Goal: Information Seeking & Learning: Learn about a topic

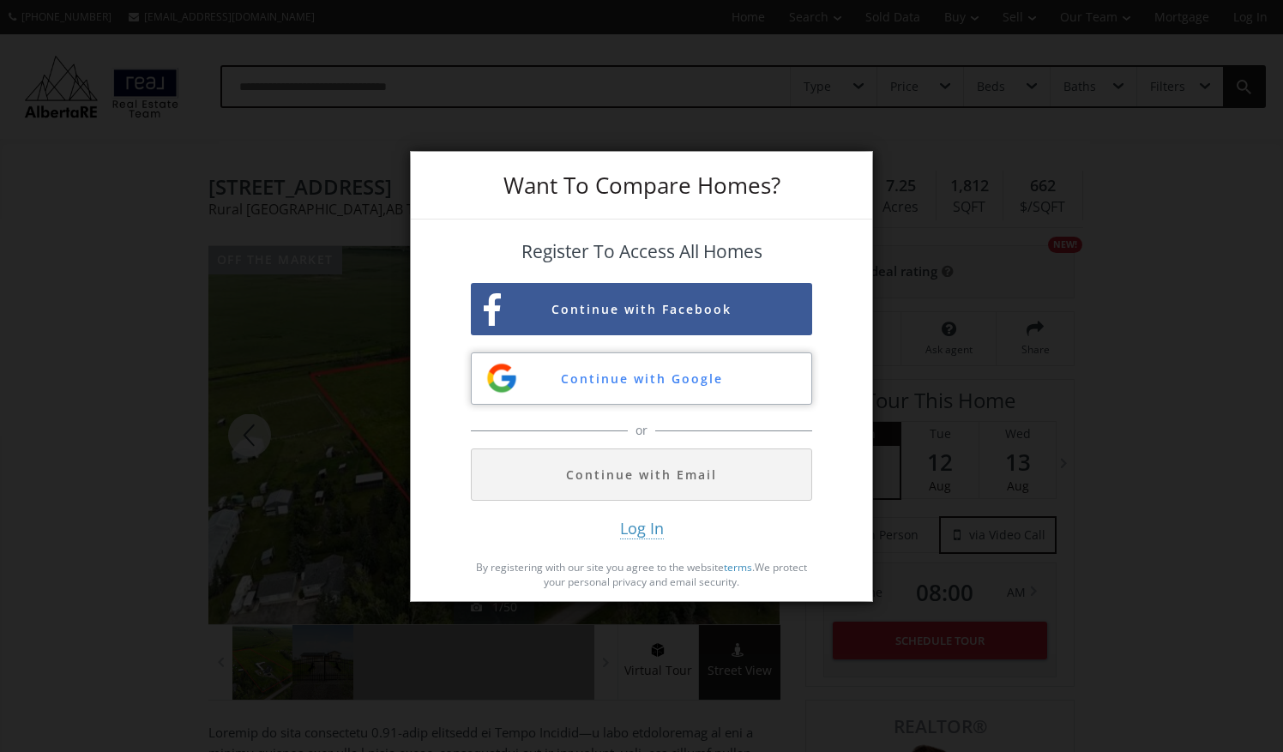
click at [653, 373] on button "Continue with Google" at bounding box center [641, 378] width 341 height 52
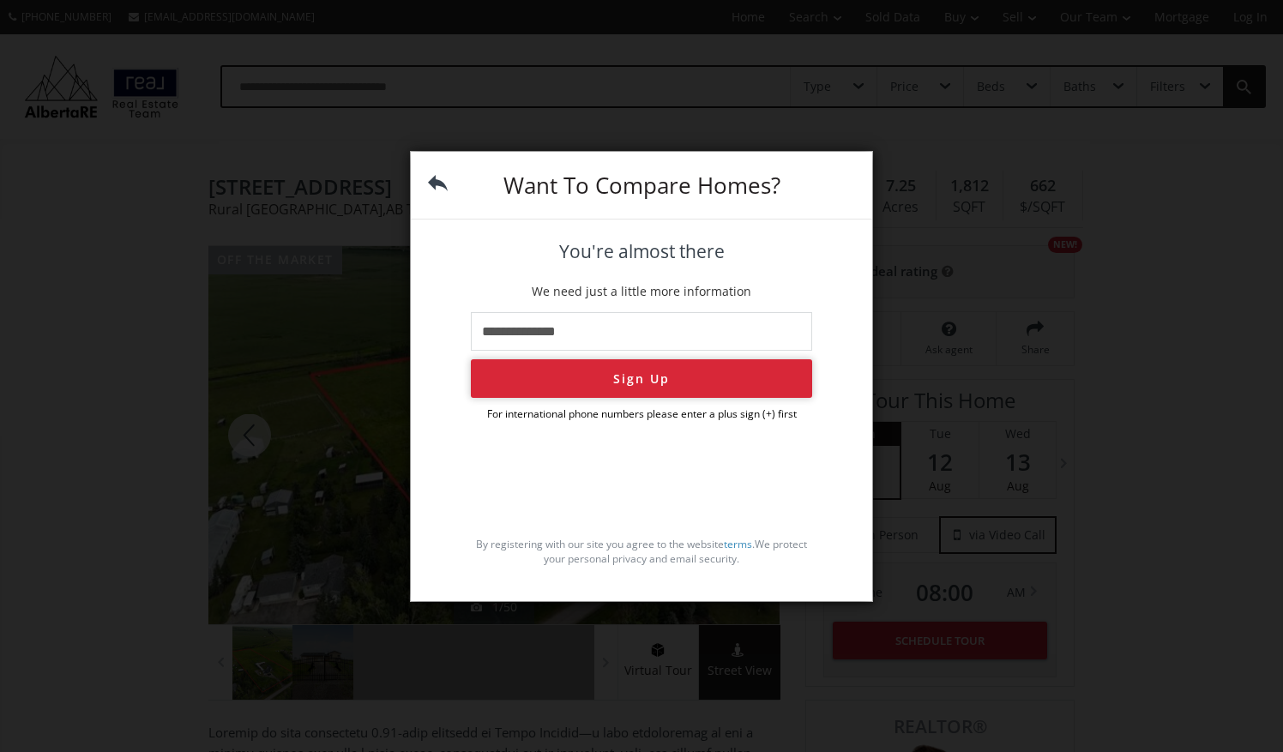
type input "**********"
click at [676, 382] on button "Sign Up" at bounding box center [641, 378] width 341 height 39
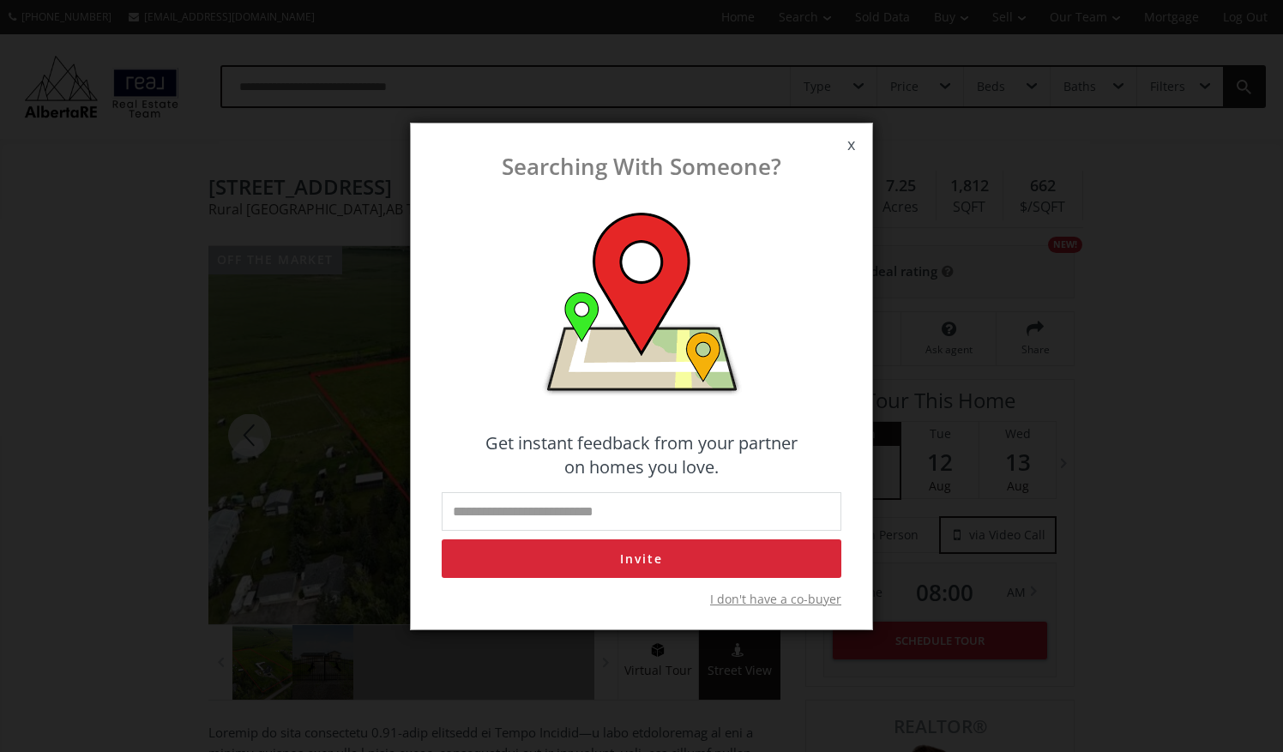
click at [848, 144] on span "x" at bounding box center [851, 145] width 42 height 48
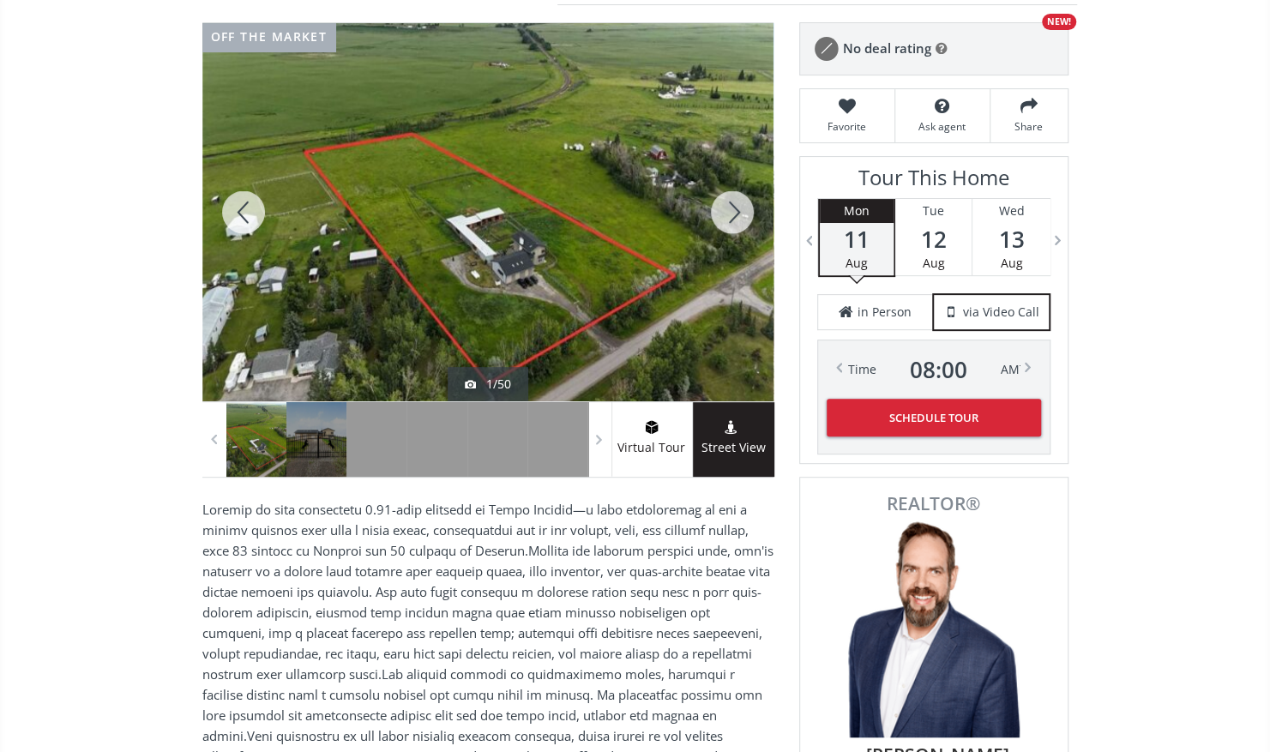
scroll to position [222, 0]
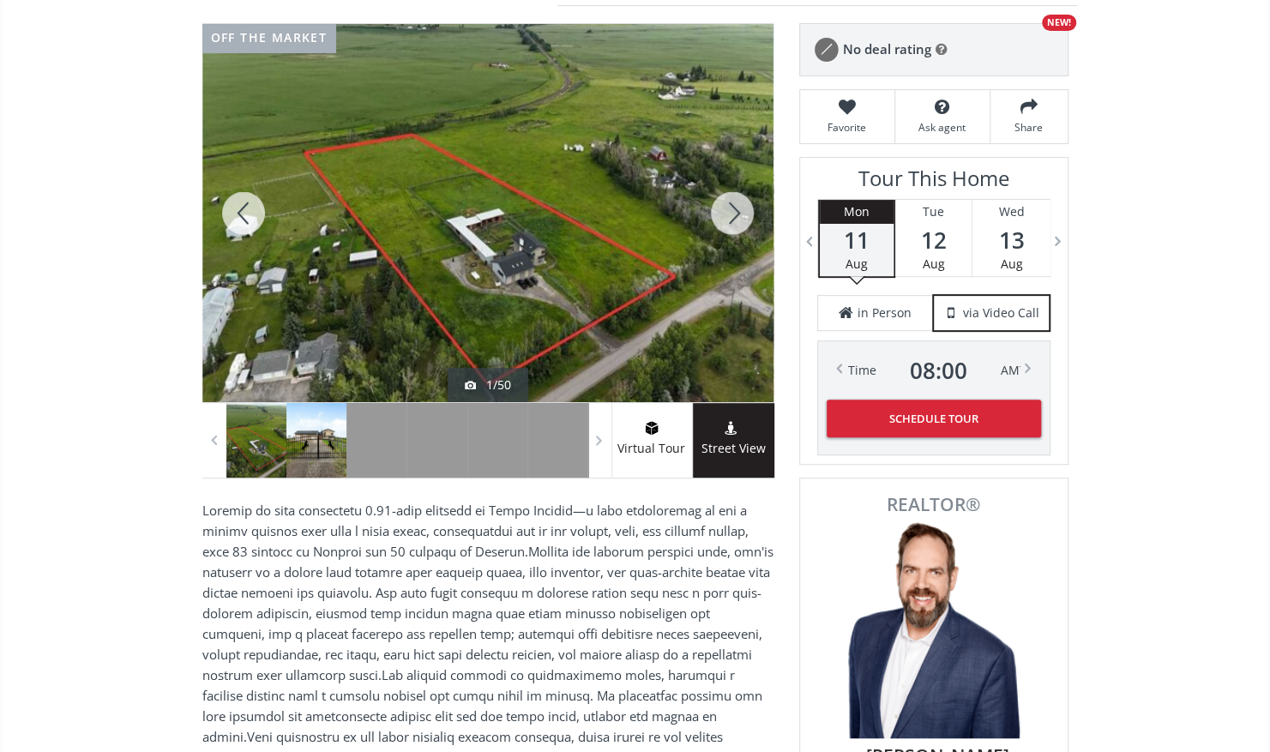
click at [343, 444] on div at bounding box center [316, 440] width 60 height 75
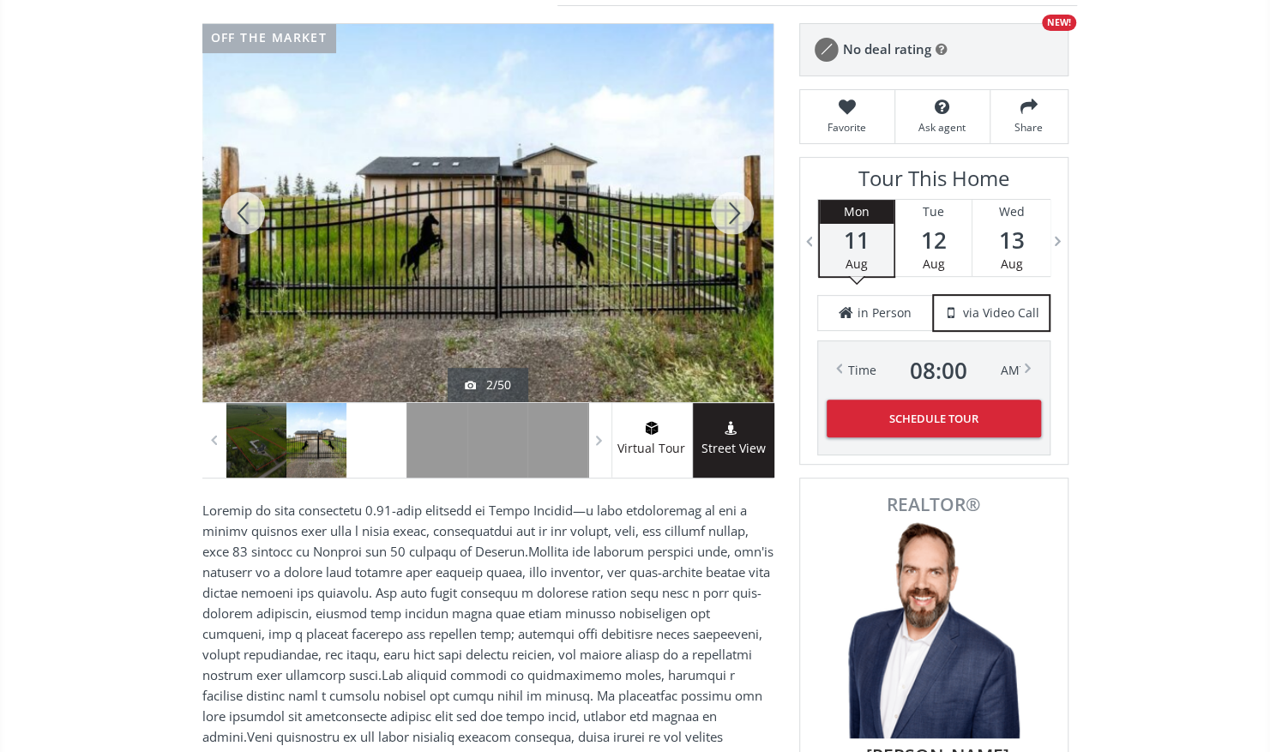
click at [370, 447] on div at bounding box center [376, 440] width 60 height 75
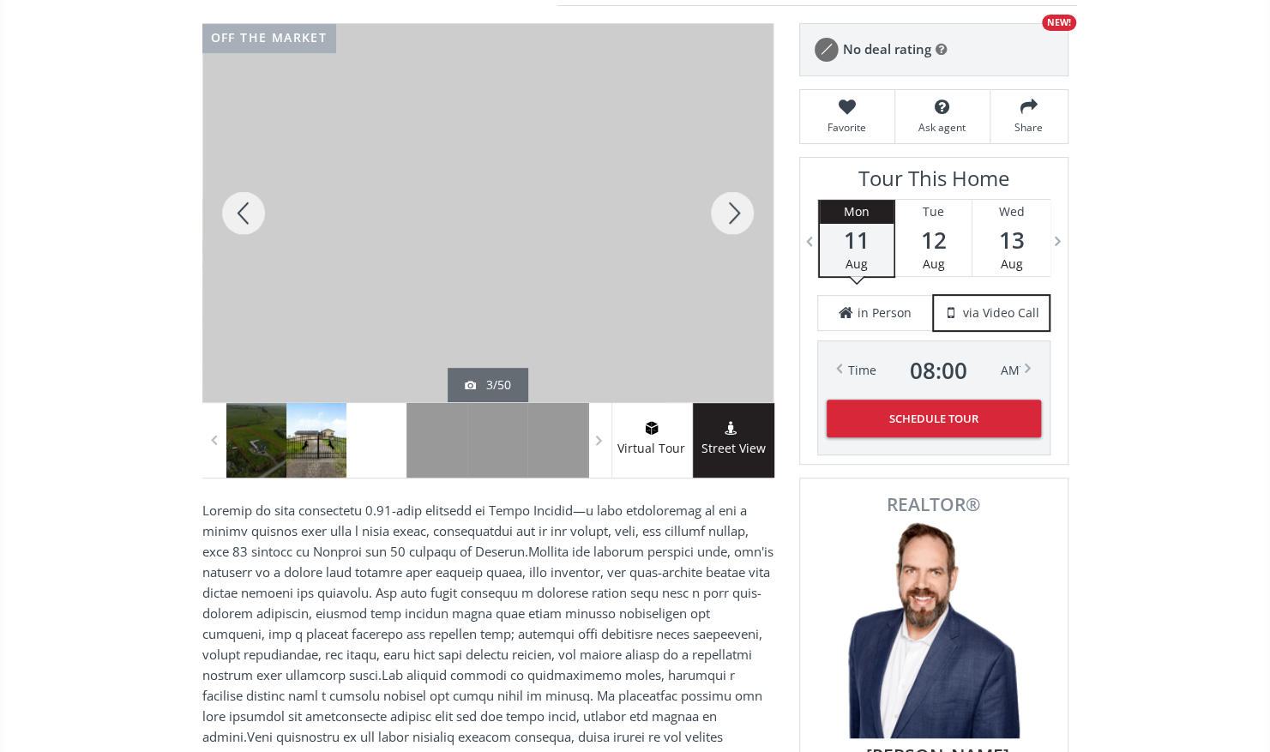
click at [325, 451] on div at bounding box center [316, 440] width 60 height 75
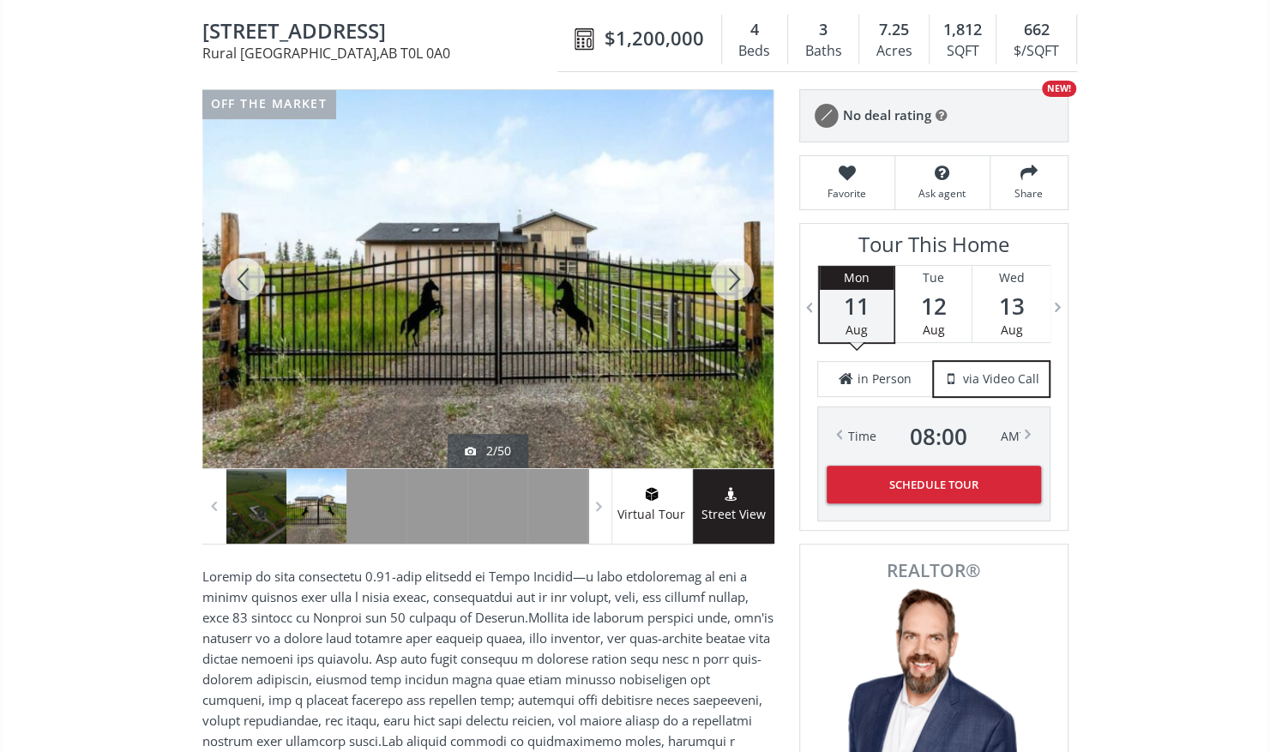
scroll to position [167, 0]
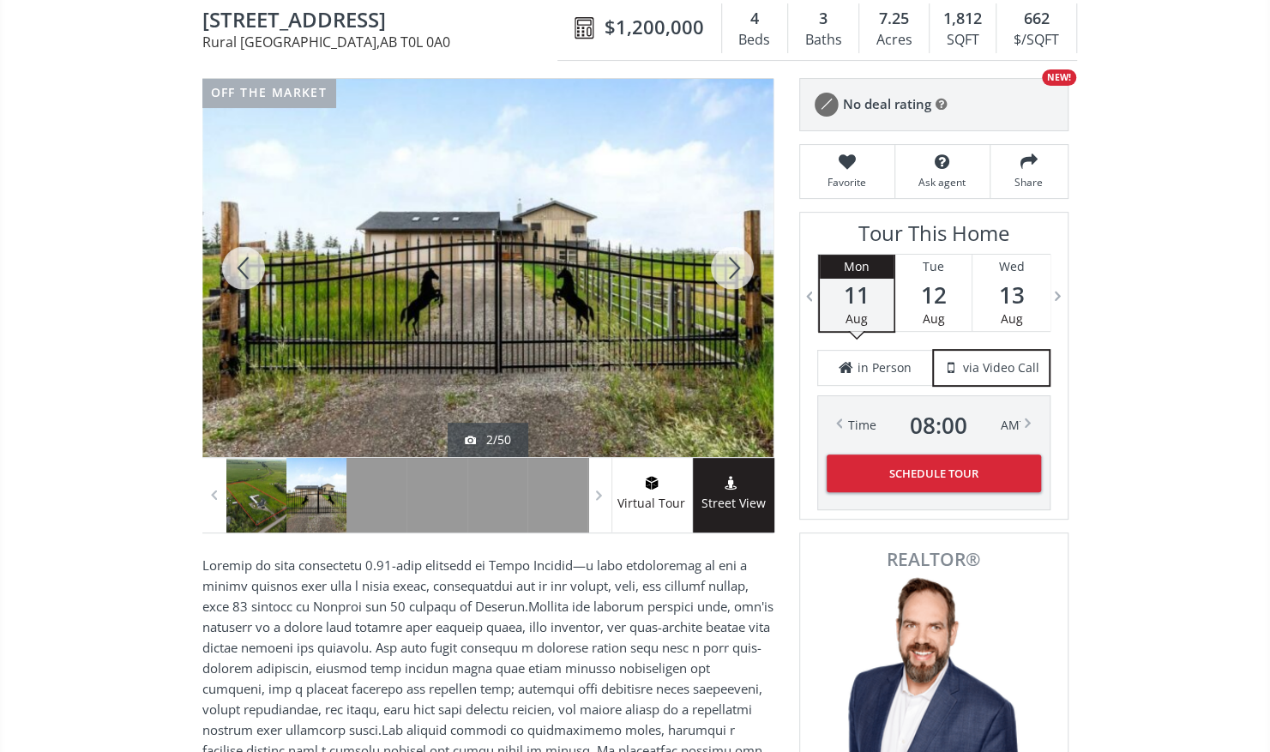
click at [254, 509] on div at bounding box center [256, 495] width 60 height 75
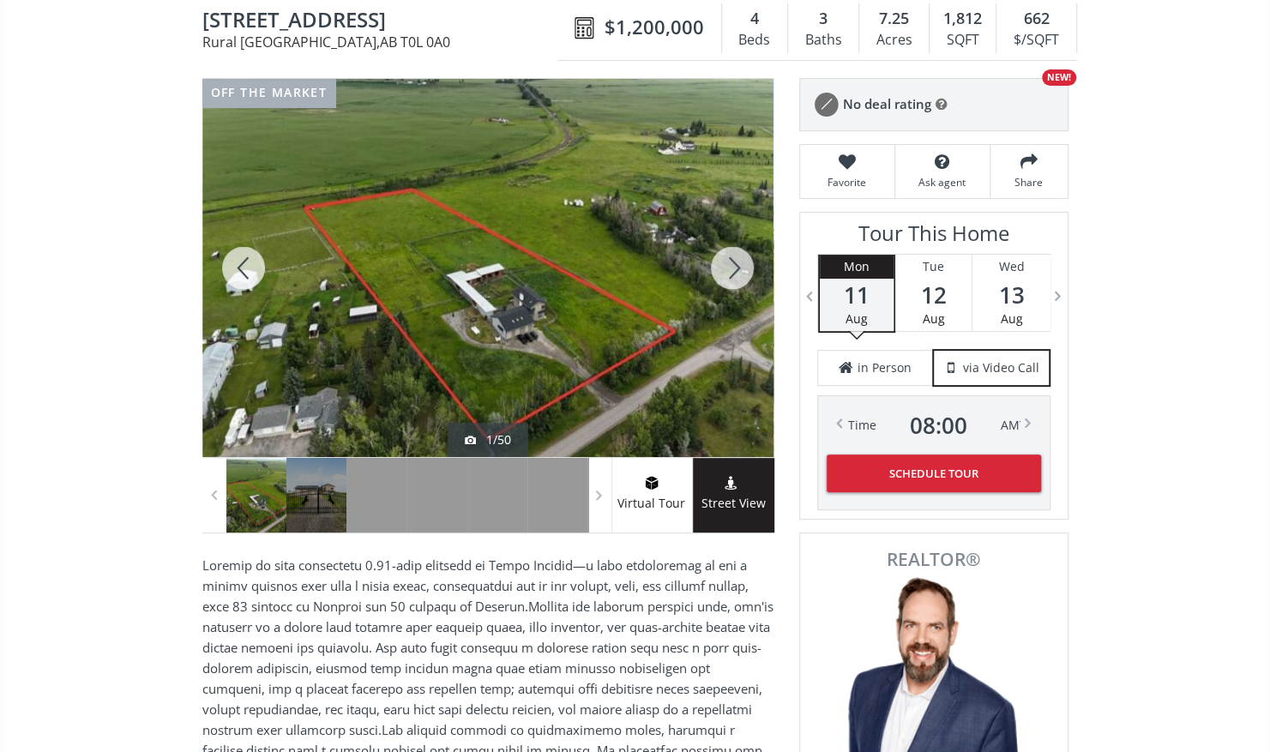
click at [424, 281] on div at bounding box center [487, 268] width 571 height 378
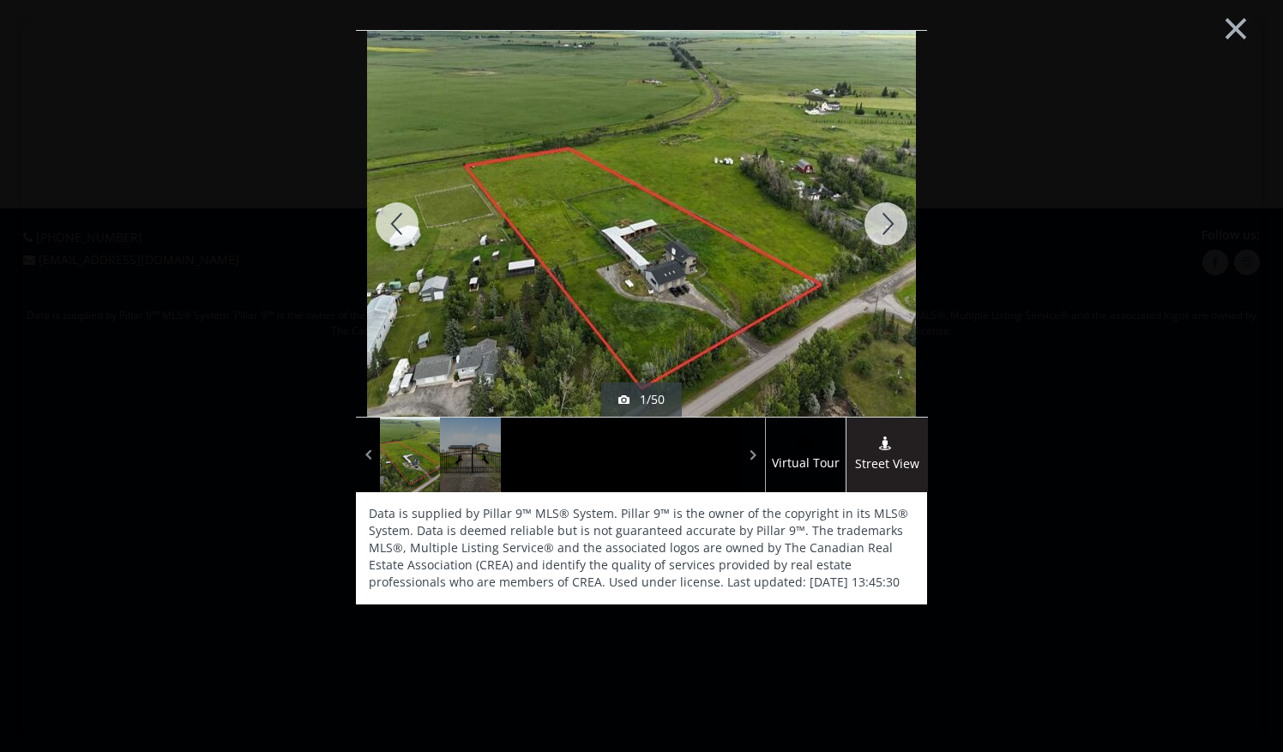
click at [894, 228] on div at bounding box center [886, 224] width 82 height 386
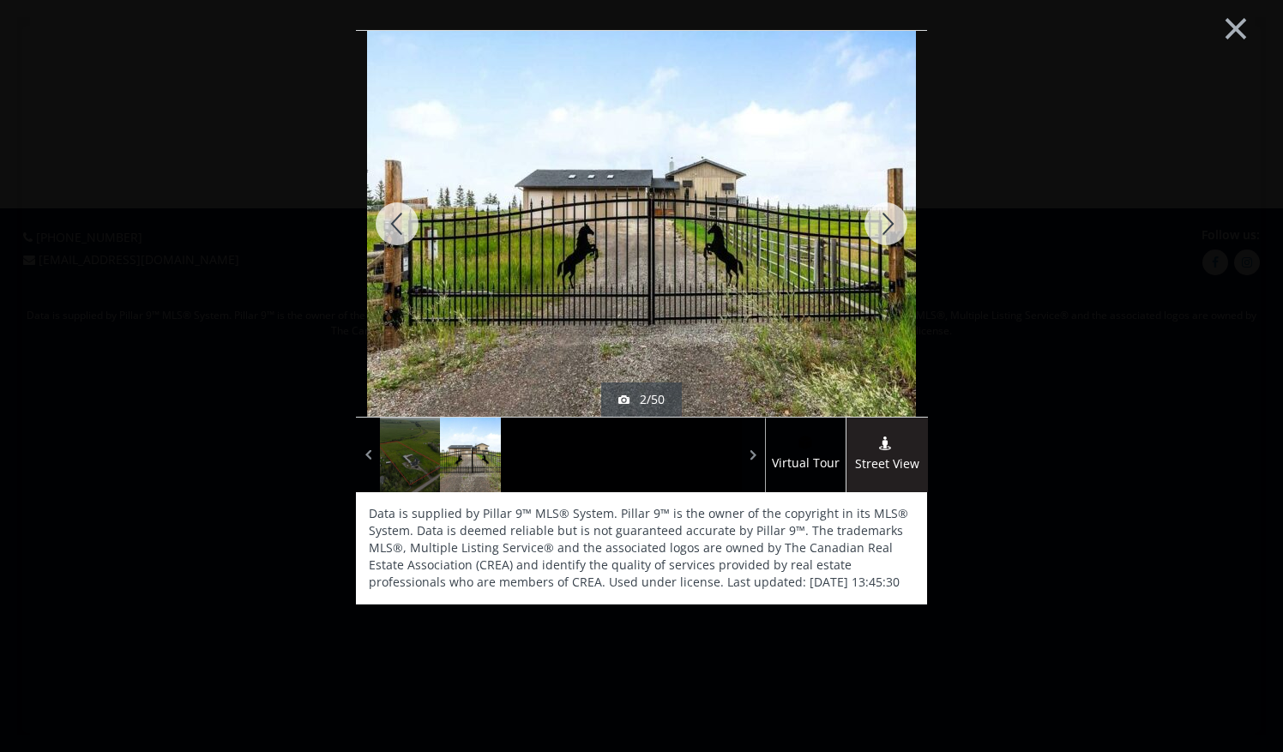
click at [894, 228] on div at bounding box center [886, 224] width 82 height 386
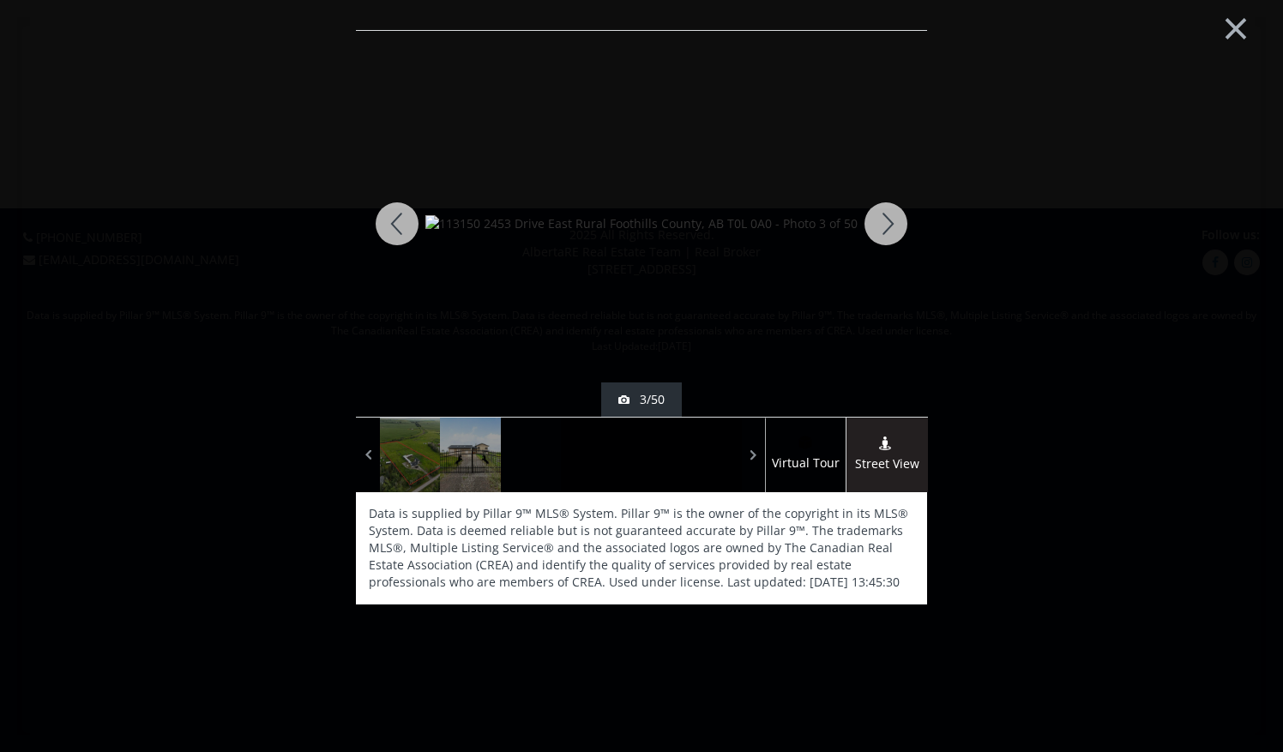
click at [894, 228] on div at bounding box center [886, 224] width 82 height 386
click at [899, 221] on div at bounding box center [886, 224] width 82 height 386
click at [890, 225] on div at bounding box center [886, 224] width 82 height 386
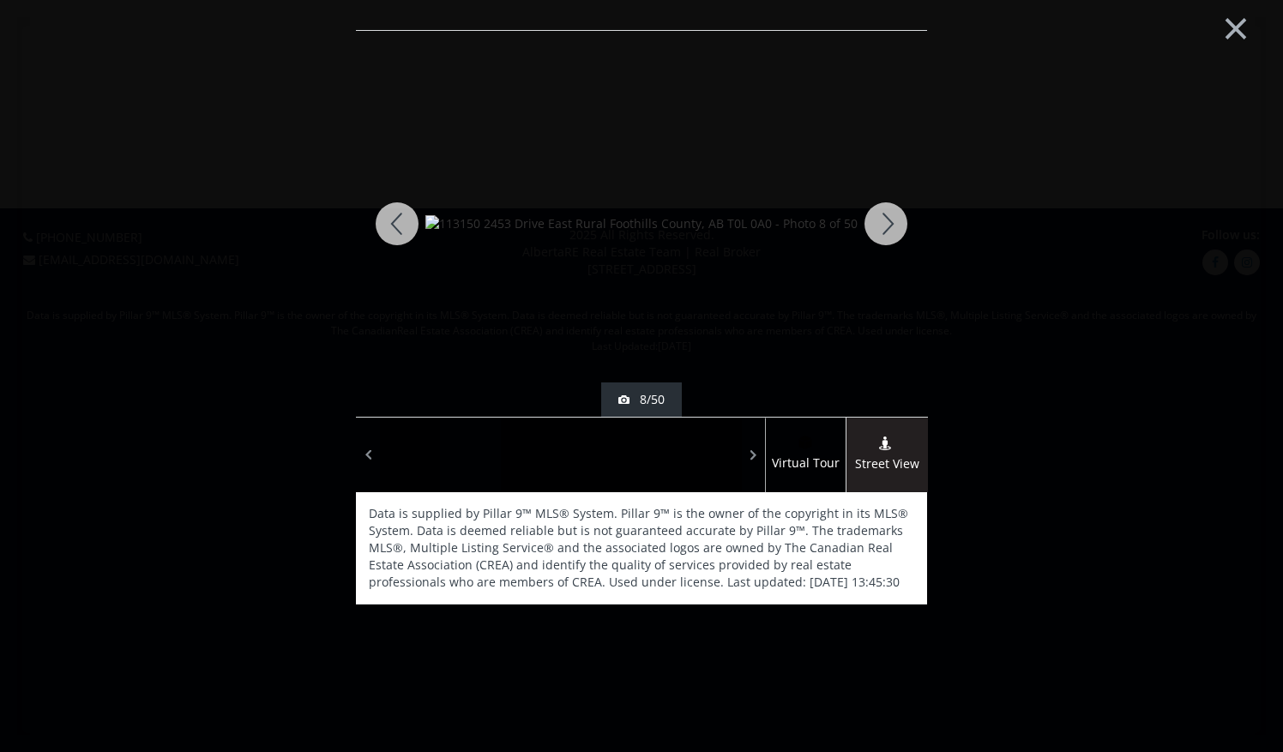
click at [889, 224] on div at bounding box center [886, 224] width 82 height 386
click at [897, 230] on div at bounding box center [886, 224] width 82 height 386
click at [884, 230] on div at bounding box center [886, 224] width 82 height 386
click at [393, 208] on div at bounding box center [397, 224] width 82 height 386
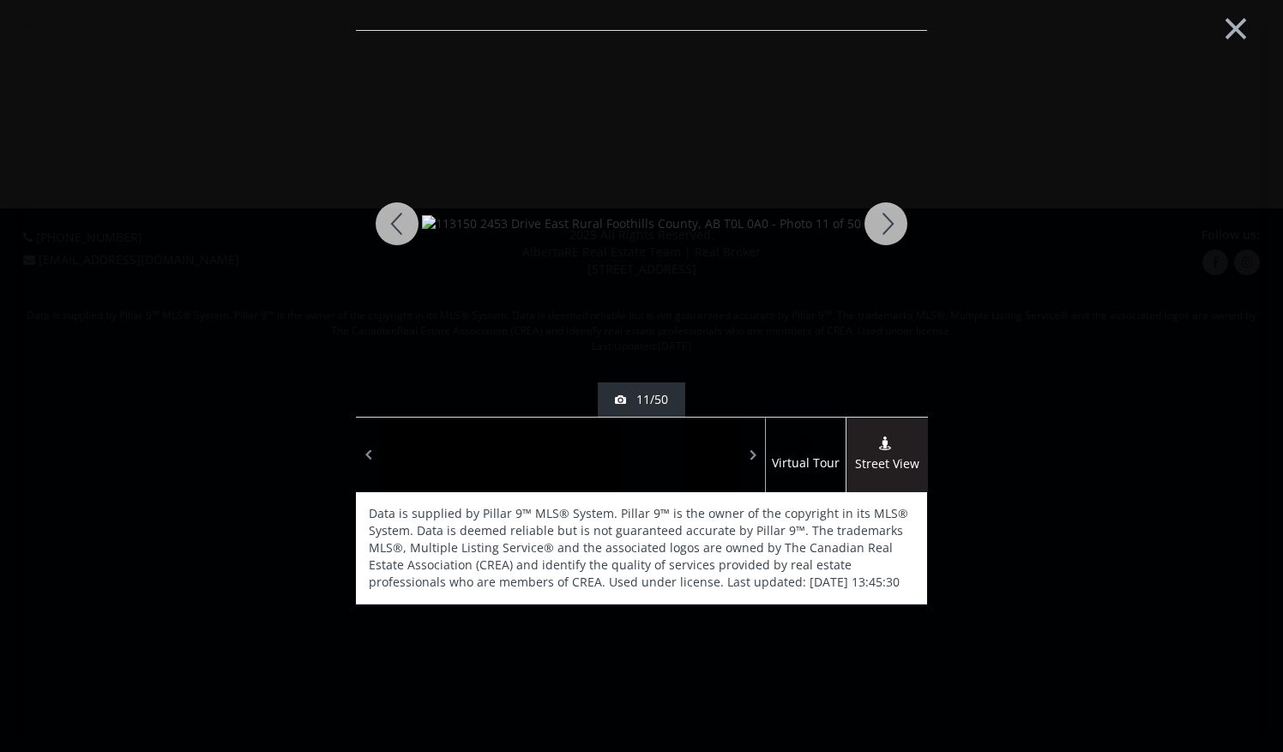
click at [887, 223] on div at bounding box center [886, 224] width 82 height 386
click at [887, 221] on div at bounding box center [886, 224] width 82 height 386
click at [887, 220] on div at bounding box center [886, 224] width 82 height 386
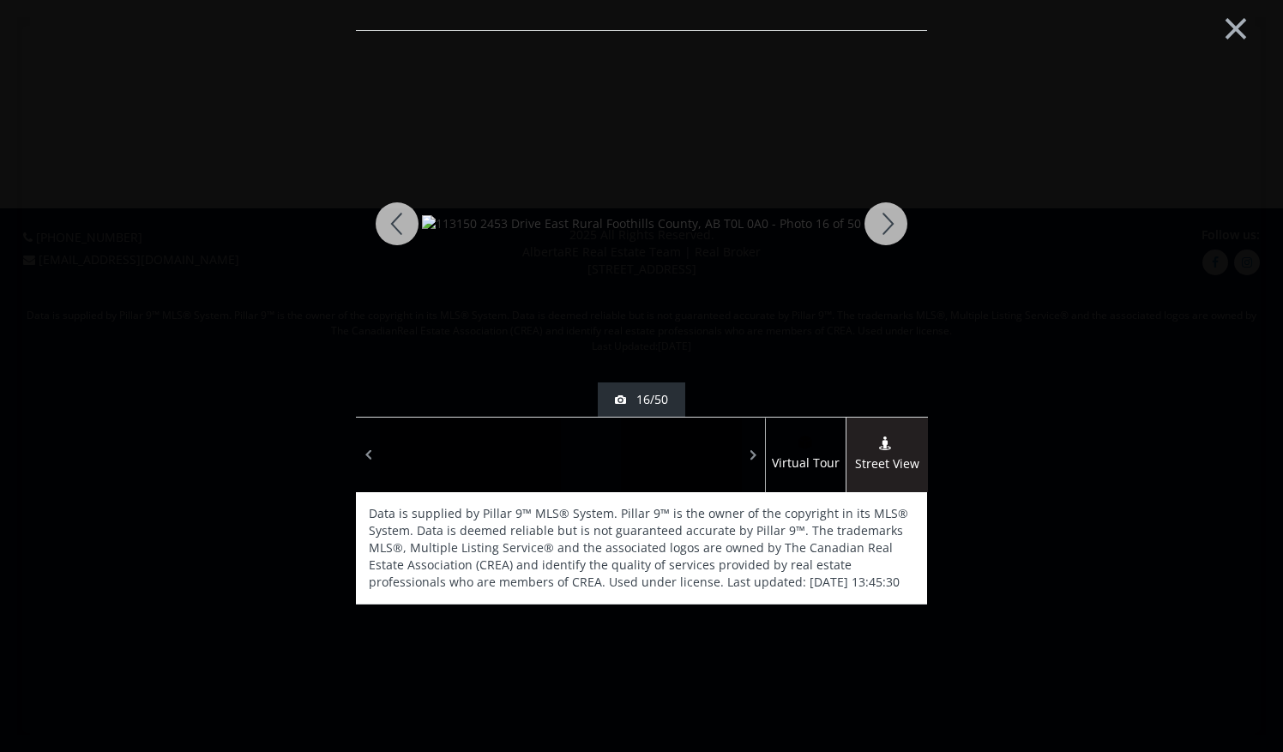
click at [887, 220] on div at bounding box center [886, 224] width 82 height 386
click at [886, 223] on div at bounding box center [886, 224] width 82 height 386
click at [887, 220] on div at bounding box center [886, 224] width 82 height 386
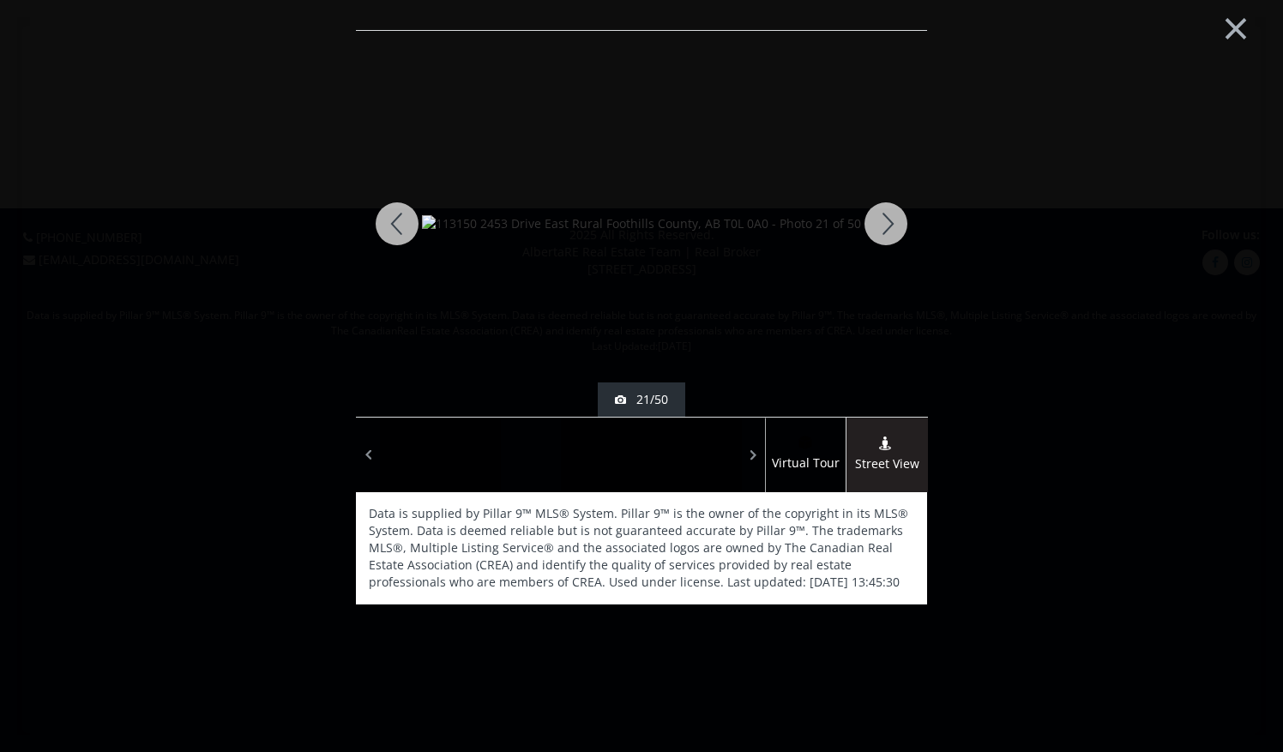
click at [888, 218] on div at bounding box center [886, 224] width 82 height 386
click at [883, 228] on div at bounding box center [886, 224] width 82 height 386
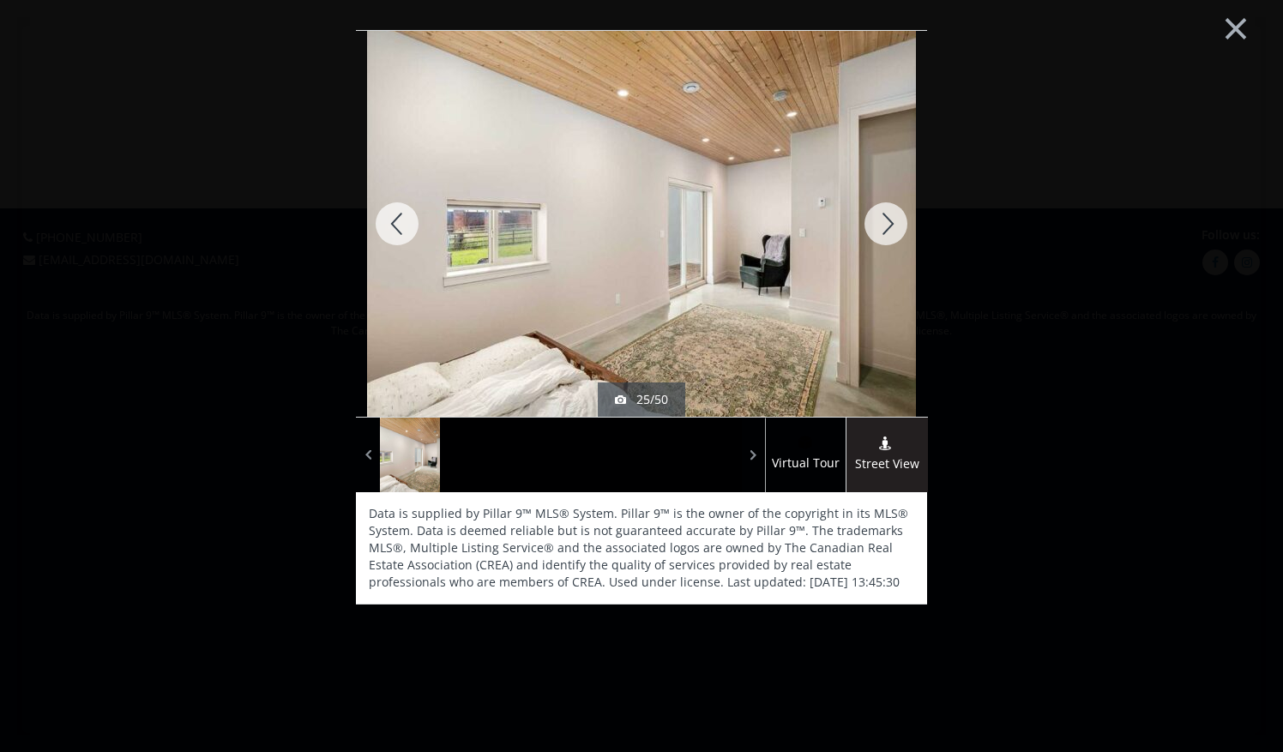
click at [883, 228] on div at bounding box center [886, 224] width 82 height 386
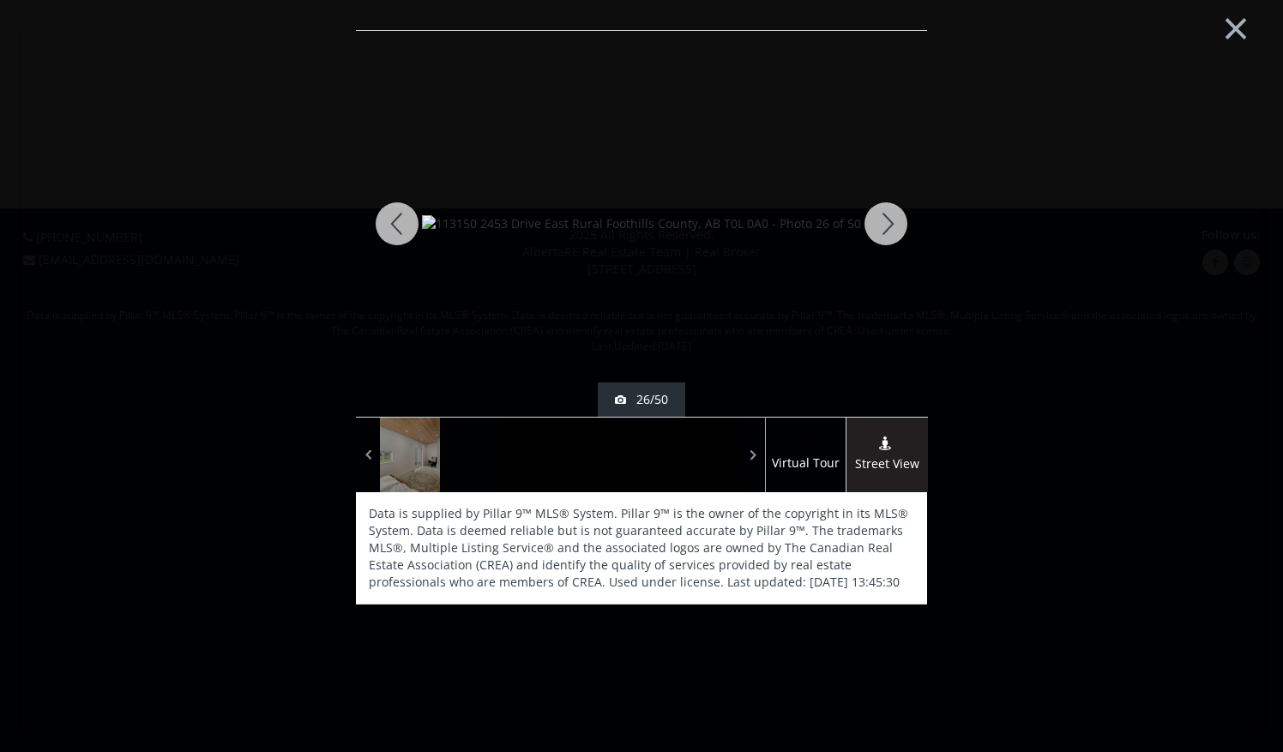
click at [892, 220] on div at bounding box center [886, 224] width 82 height 386
click at [890, 226] on div at bounding box center [886, 224] width 82 height 386
click at [888, 229] on div at bounding box center [886, 224] width 82 height 386
click at [899, 230] on div at bounding box center [886, 224] width 82 height 386
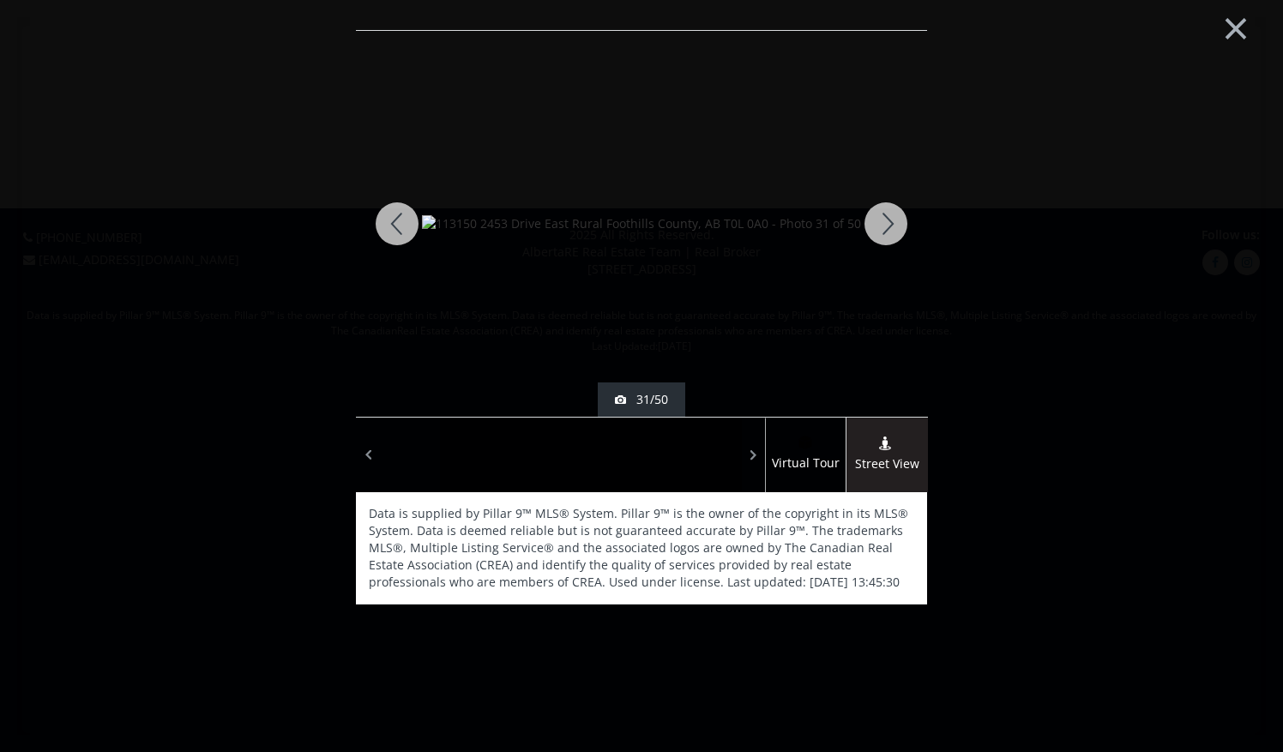
click at [899, 230] on div at bounding box center [886, 224] width 82 height 386
click at [897, 233] on div at bounding box center [886, 224] width 82 height 386
click at [880, 226] on div at bounding box center [886, 224] width 82 height 386
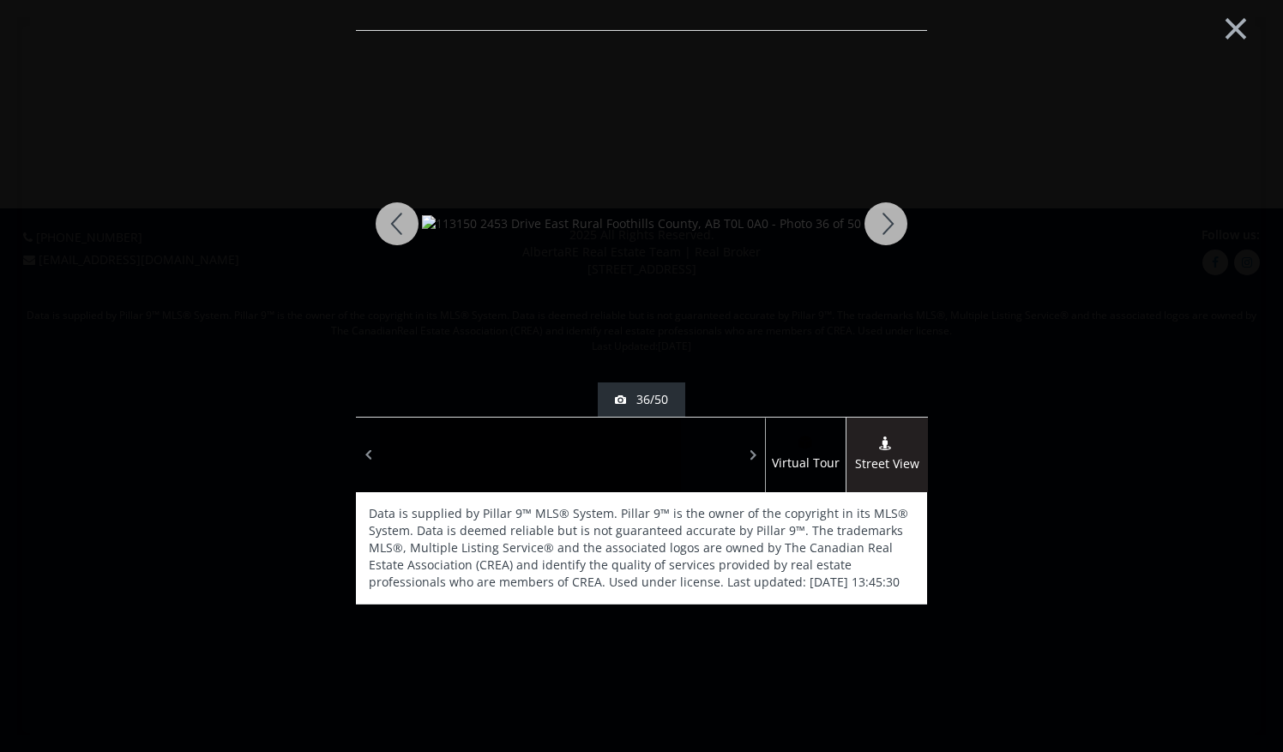
click at [880, 226] on div at bounding box center [886, 224] width 82 height 386
click at [882, 225] on div at bounding box center [886, 224] width 82 height 386
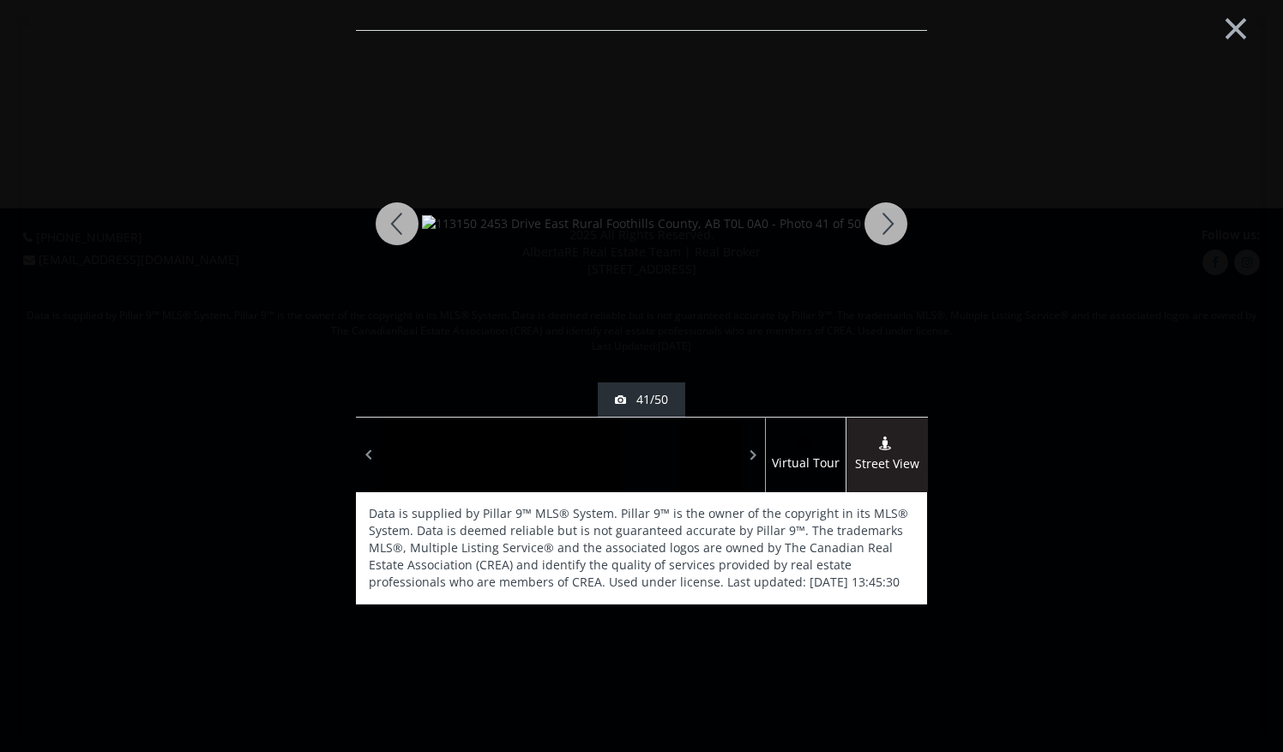
click at [888, 226] on div at bounding box center [886, 224] width 82 height 386
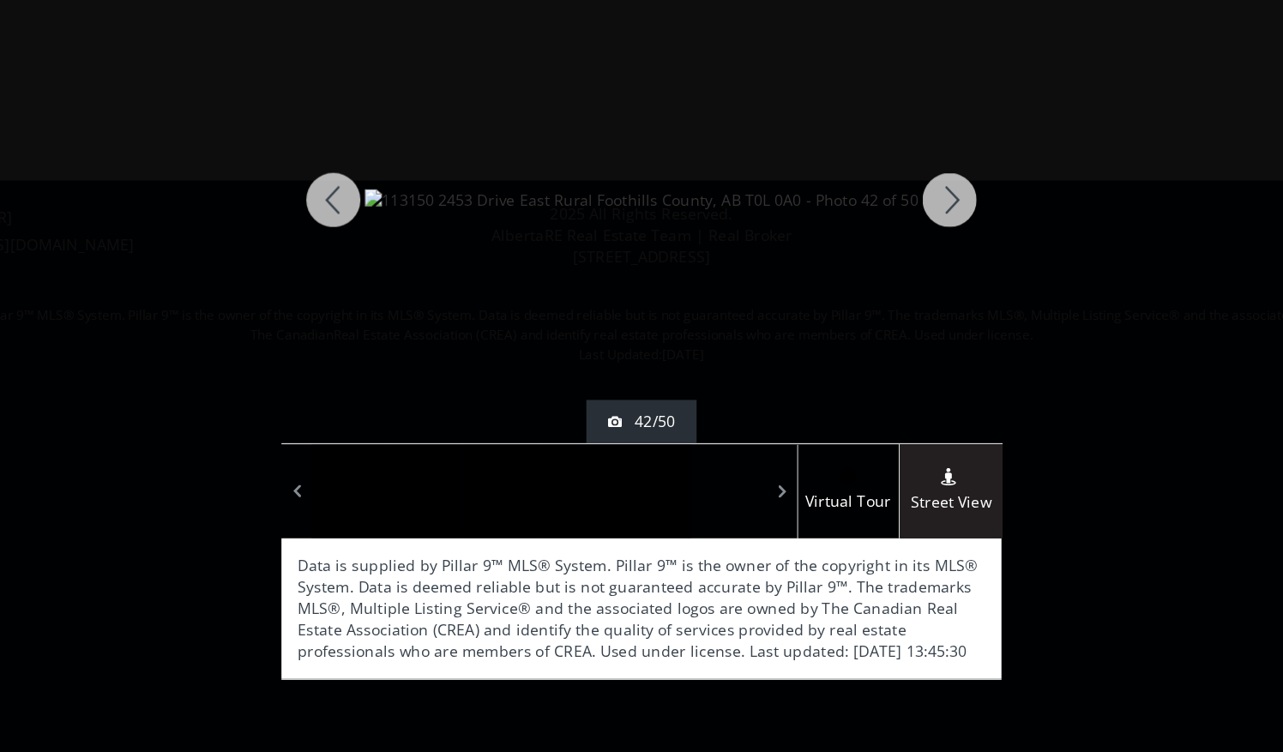
click at [875, 225] on div at bounding box center [886, 224] width 82 height 386
click at [878, 226] on div at bounding box center [886, 224] width 82 height 386
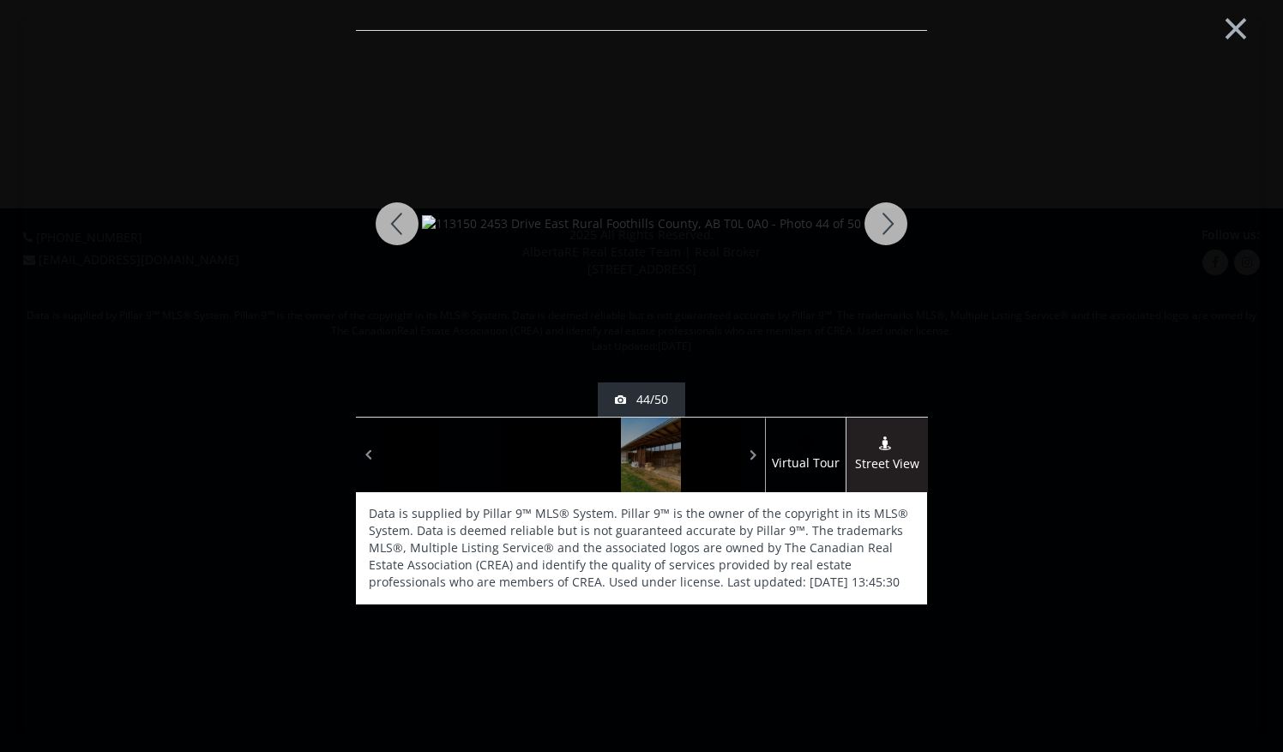
click at [896, 211] on div at bounding box center [886, 224] width 82 height 386
click at [403, 228] on div at bounding box center [397, 224] width 82 height 386
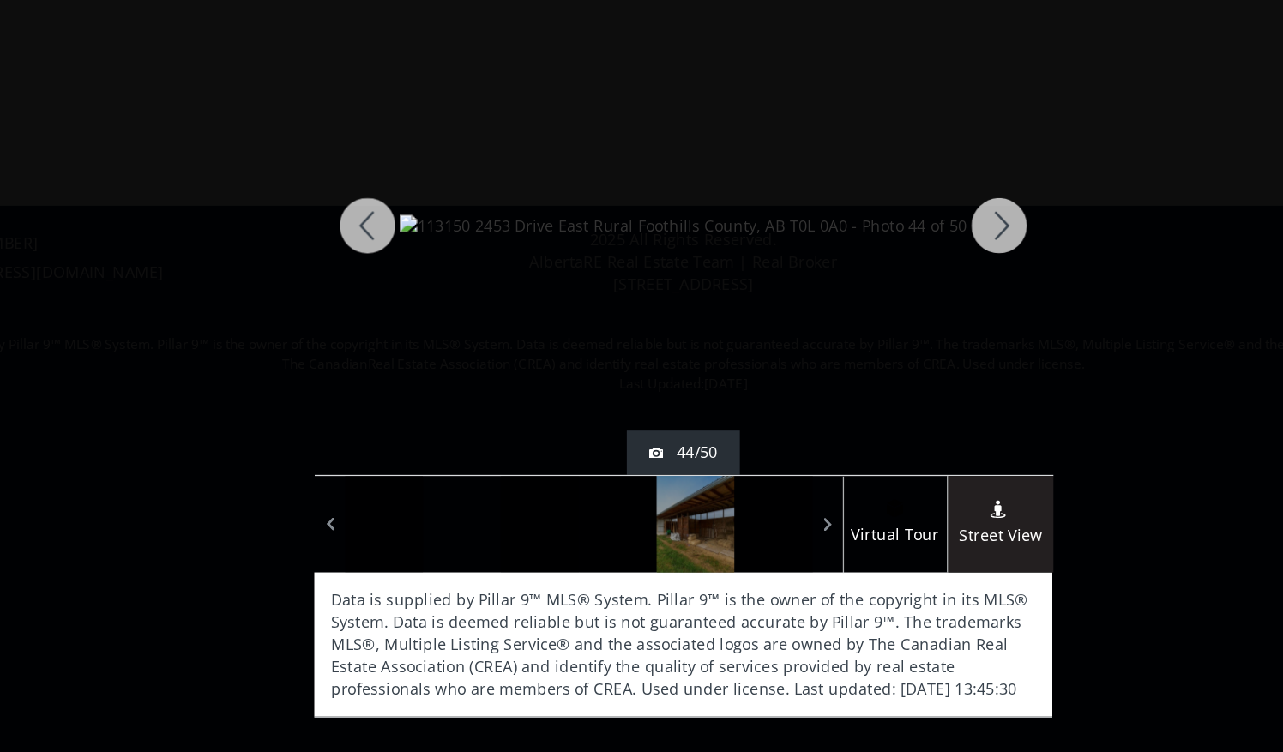
click at [885, 234] on div at bounding box center [886, 224] width 82 height 386
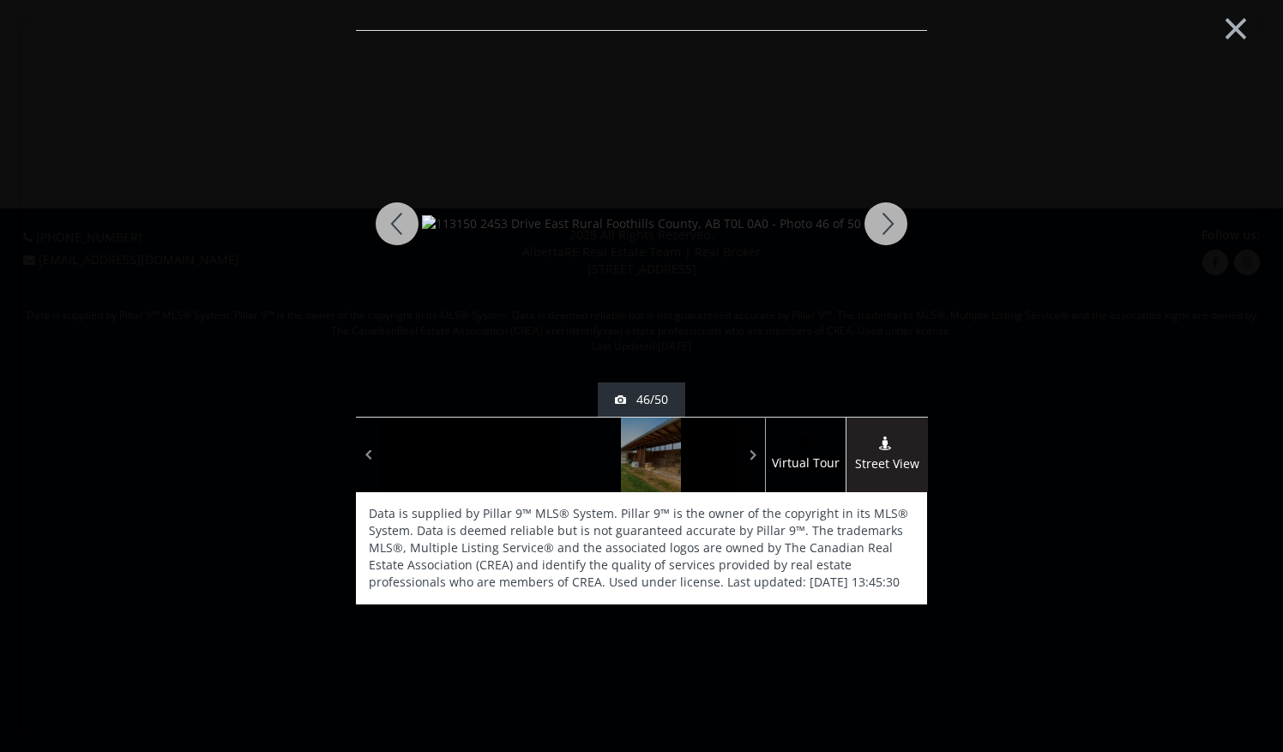
click at [898, 226] on div at bounding box center [886, 224] width 82 height 386
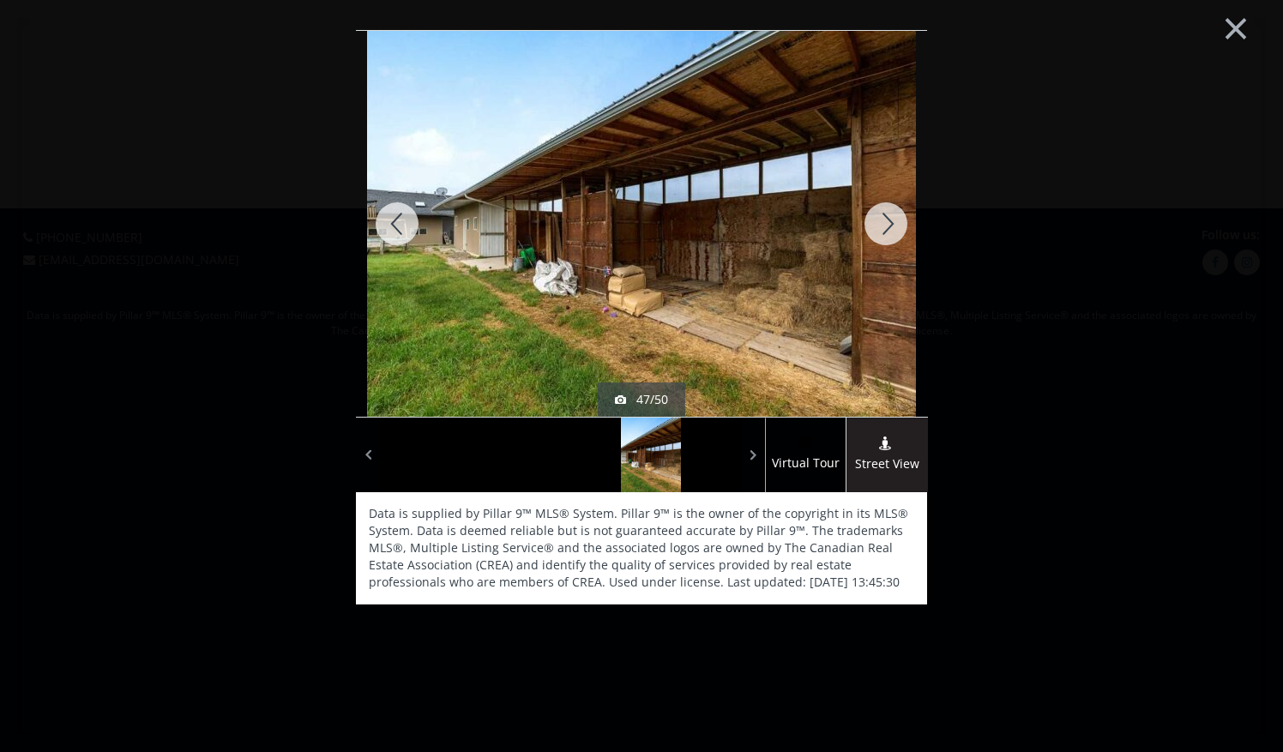
click at [900, 230] on div at bounding box center [886, 224] width 82 height 386
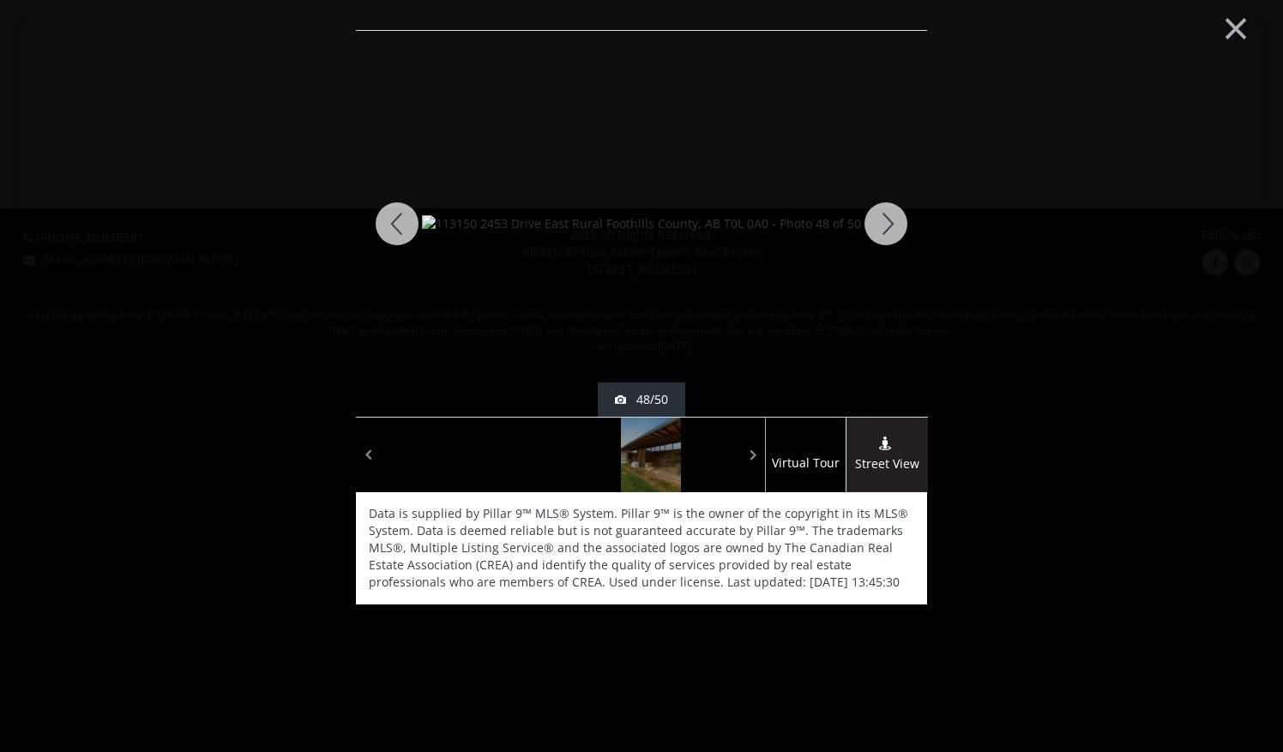
click at [891, 226] on div at bounding box center [886, 224] width 82 height 386
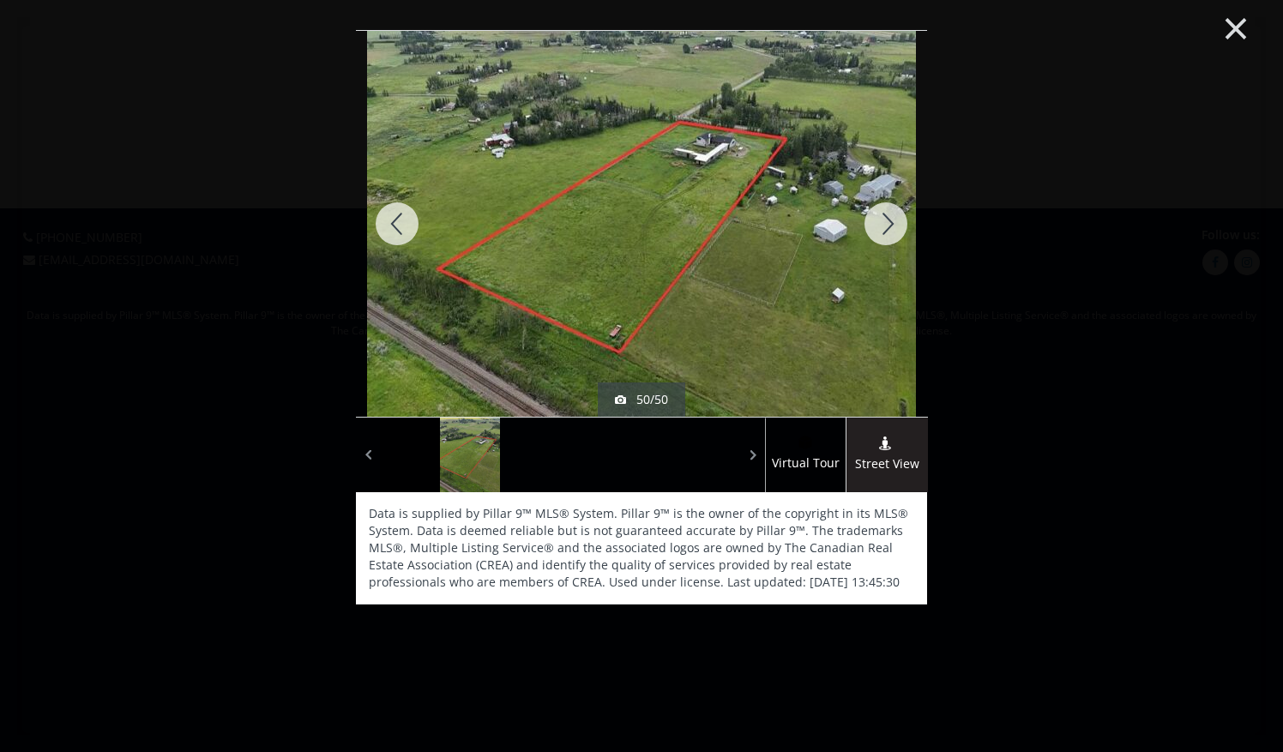
click at [1229, 26] on button "×" at bounding box center [1236, 26] width 94 height 70
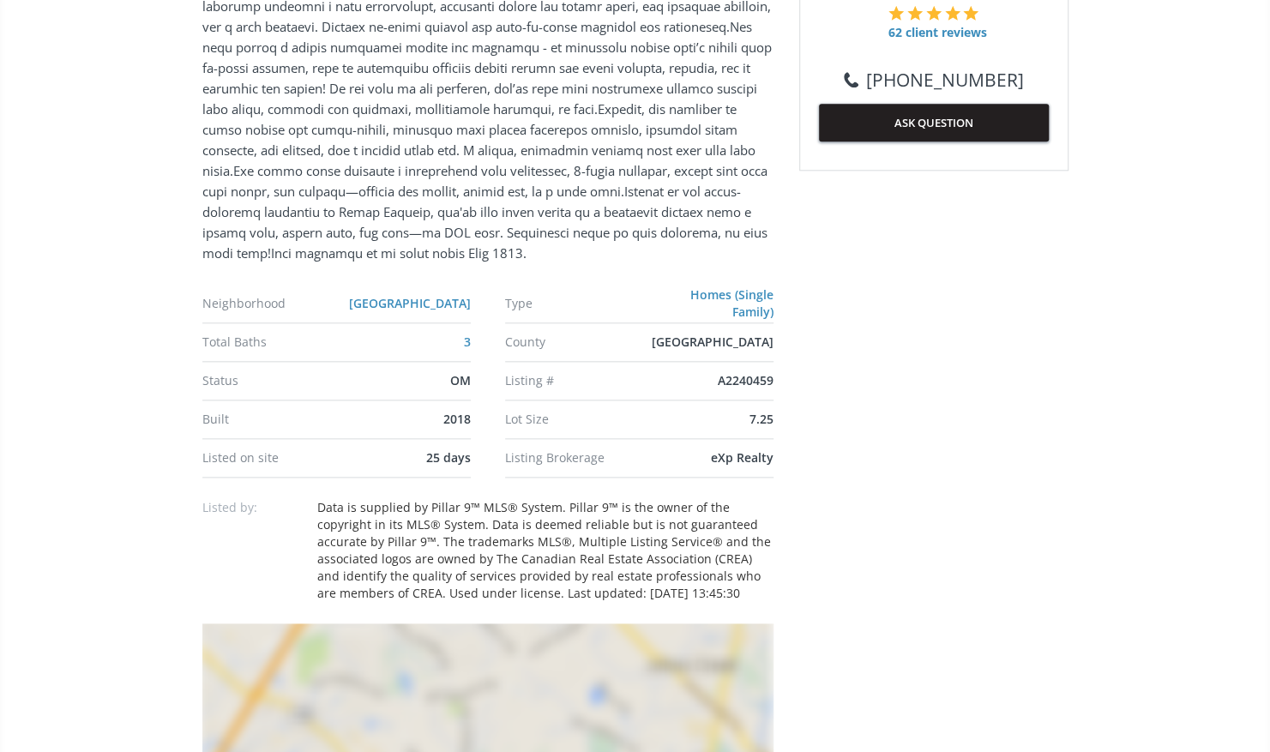
scroll to position [1003, 0]
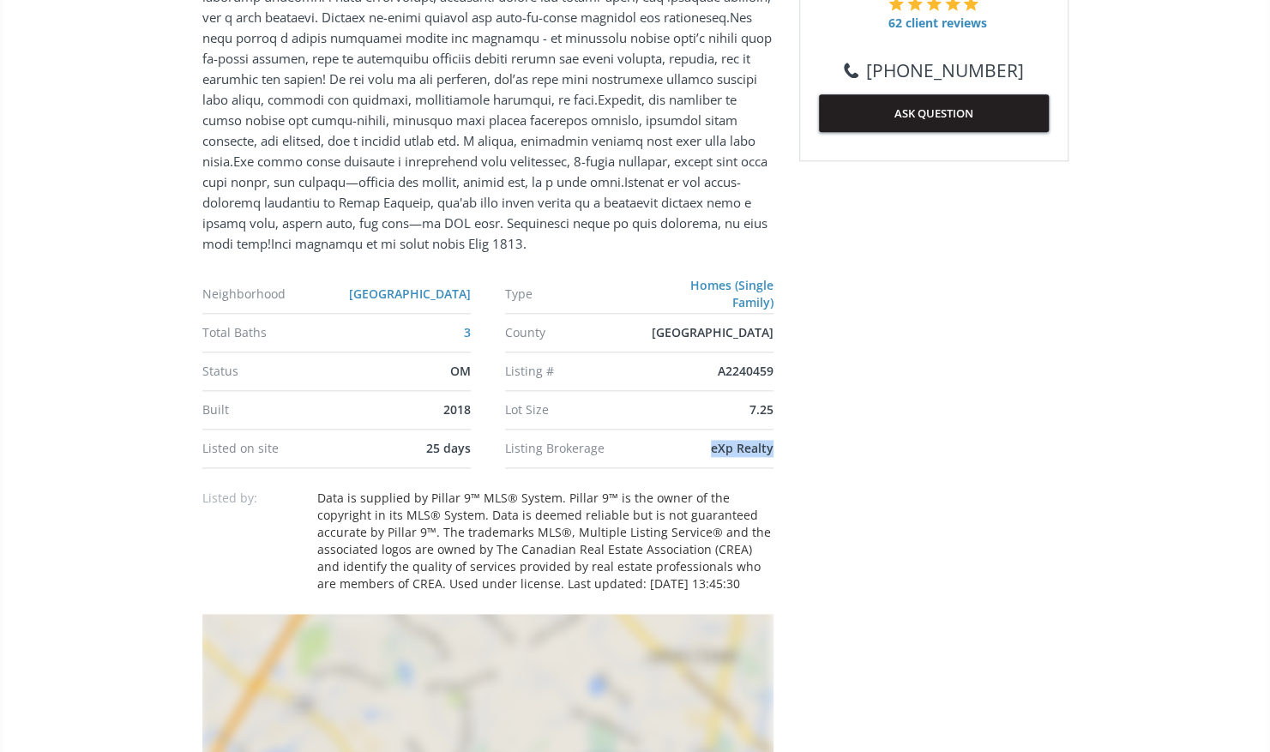
drag, startPoint x: 714, startPoint y: 451, endPoint x: 777, endPoint y: 450, distance: 62.6
copy span "eXp Realty"
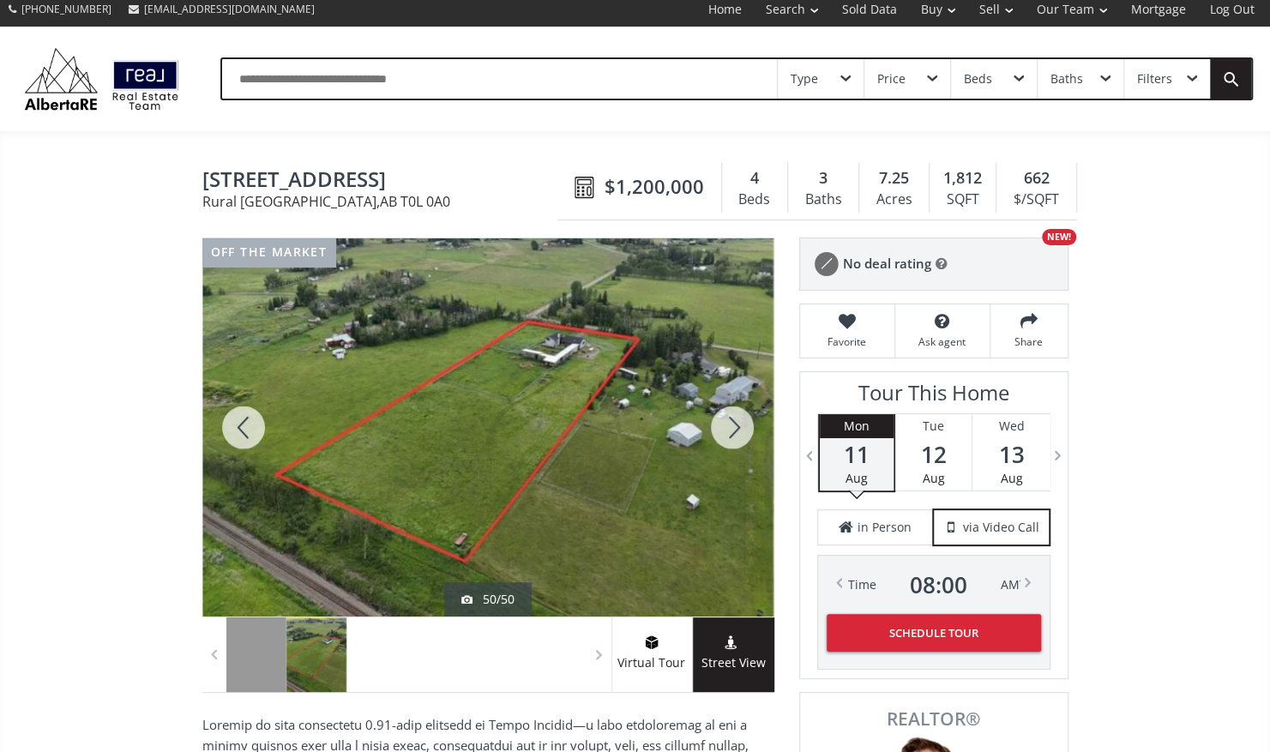
scroll to position [0, 0]
